Goal: Information Seeking & Learning: Learn about a topic

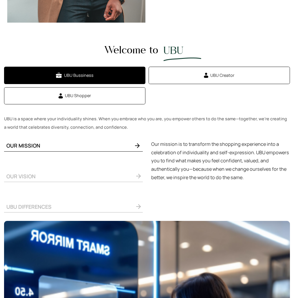
scroll to position [376, 0]
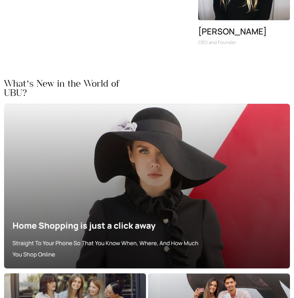
scroll to position [1752, 0]
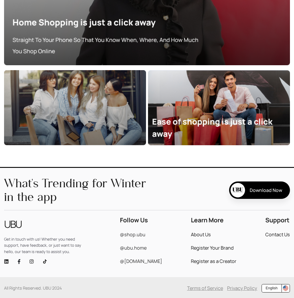
click at [196, 236] on link "About Us" at bounding box center [201, 234] width 20 height 5
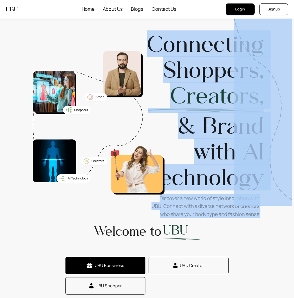
drag, startPoint x: 153, startPoint y: 37, endPoint x: 256, endPoint y: 181, distance: 176.3
click at [256, 181] on div "Connecting Shoppers, Creators, & Brand with AI technology Discover a new world …" at bounding box center [206, 126] width 119 height 191
copy div "Connecting Shoppers, Creators, & Brand with AI technology Discover a new world …"
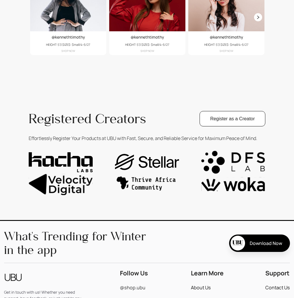
scroll to position [1279, 0]
